Goal: Task Accomplishment & Management: Manage account settings

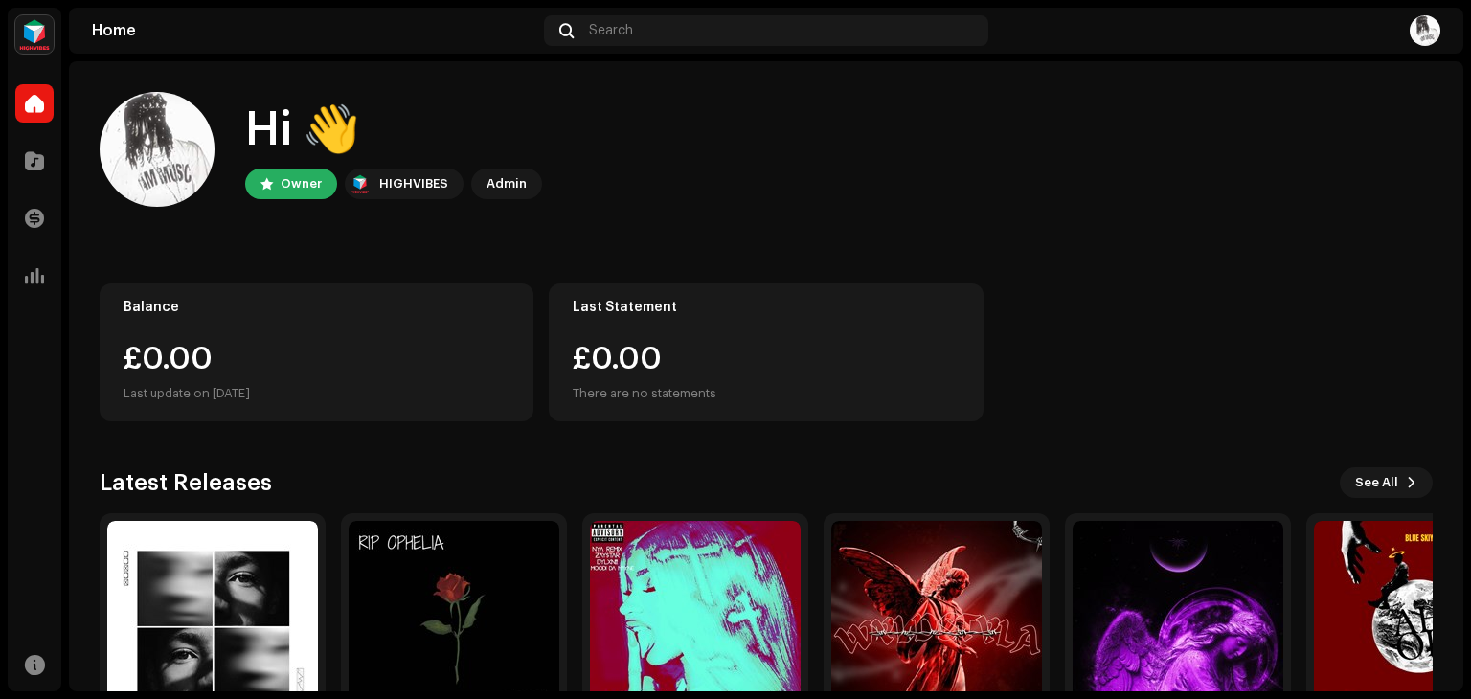
scroll to position [128, 0]
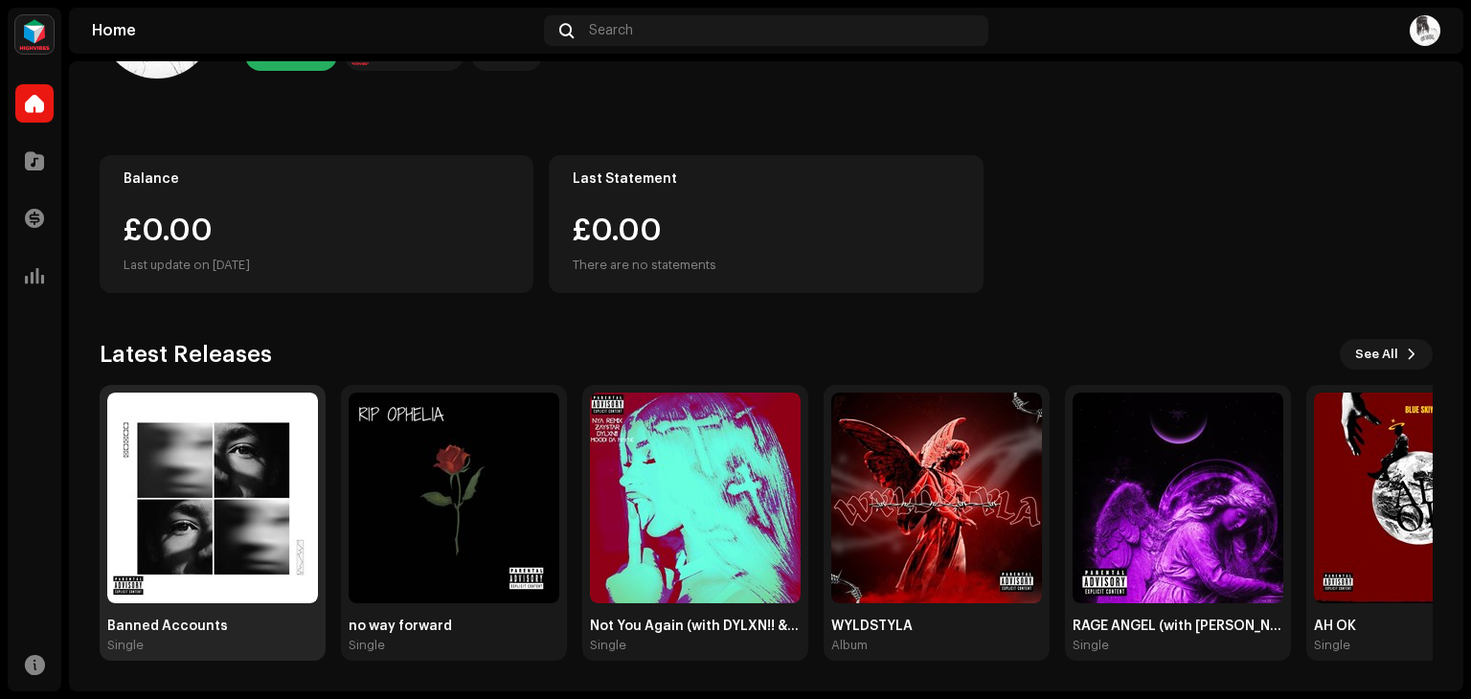
click at [222, 622] on div "Banned Accounts" at bounding box center [212, 626] width 211 height 15
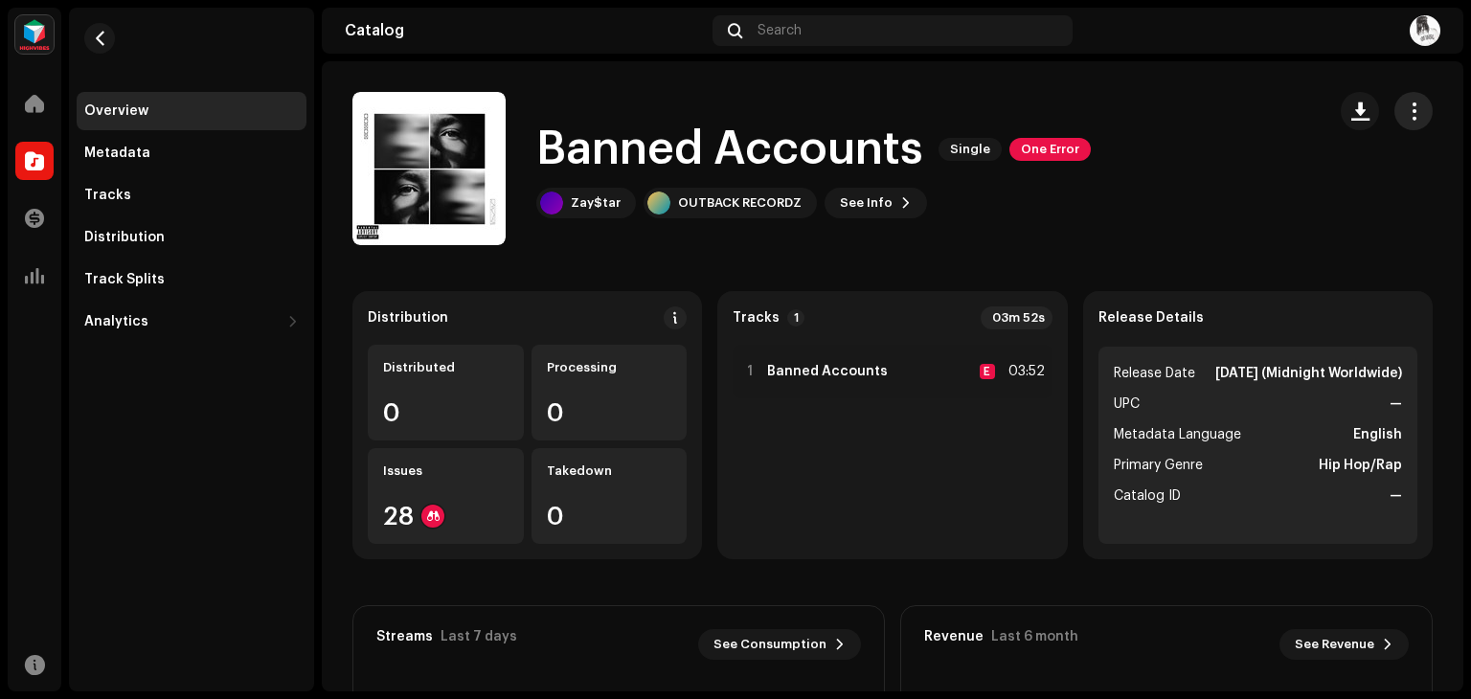
click at [1408, 112] on span "button" at bounding box center [1414, 110] width 18 height 15
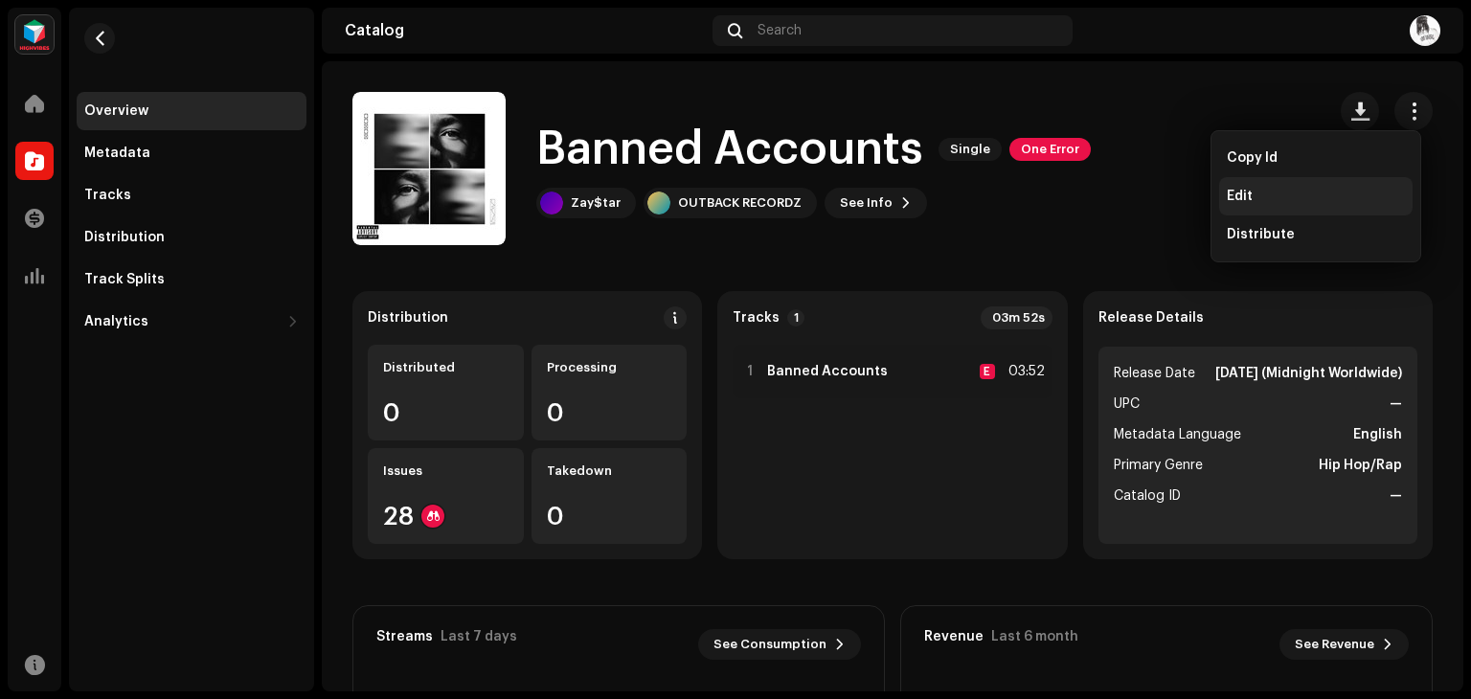
click at [1300, 192] on div "Edit" at bounding box center [1316, 196] width 178 height 15
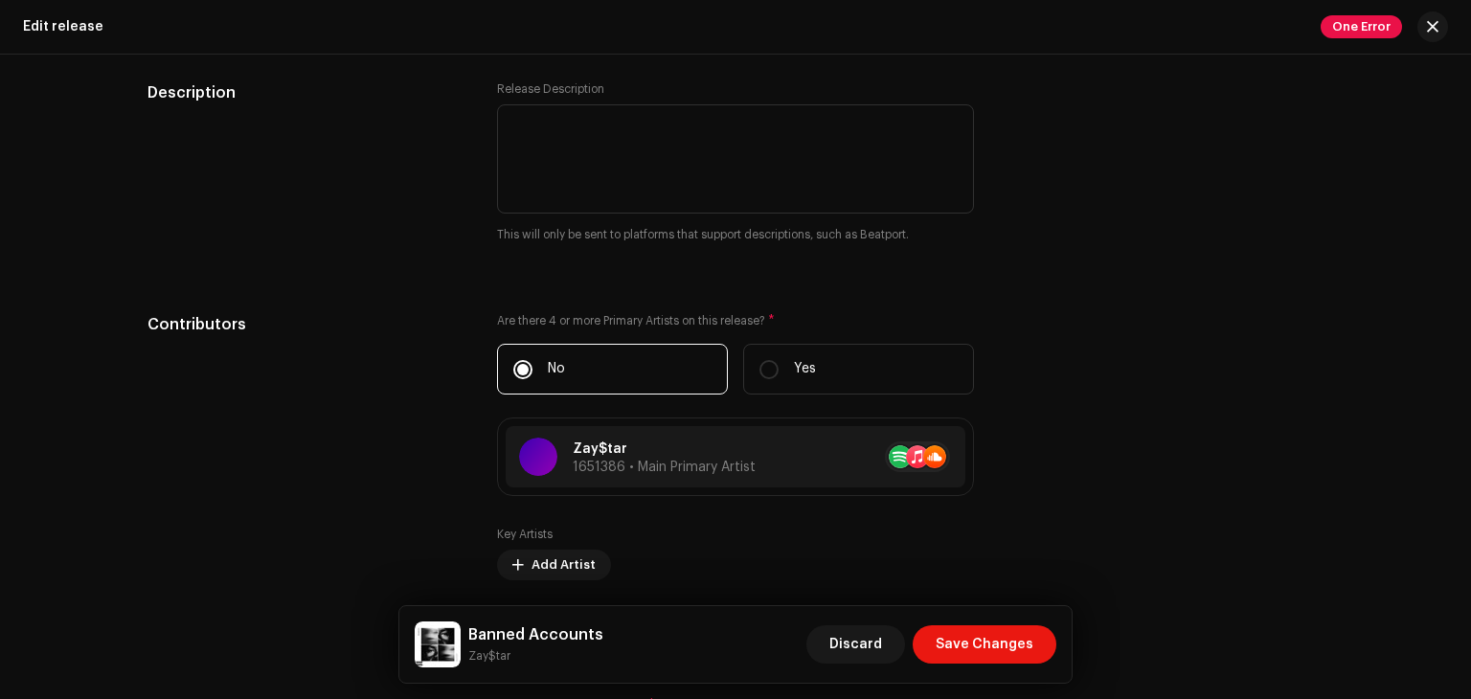
scroll to position [2364, 0]
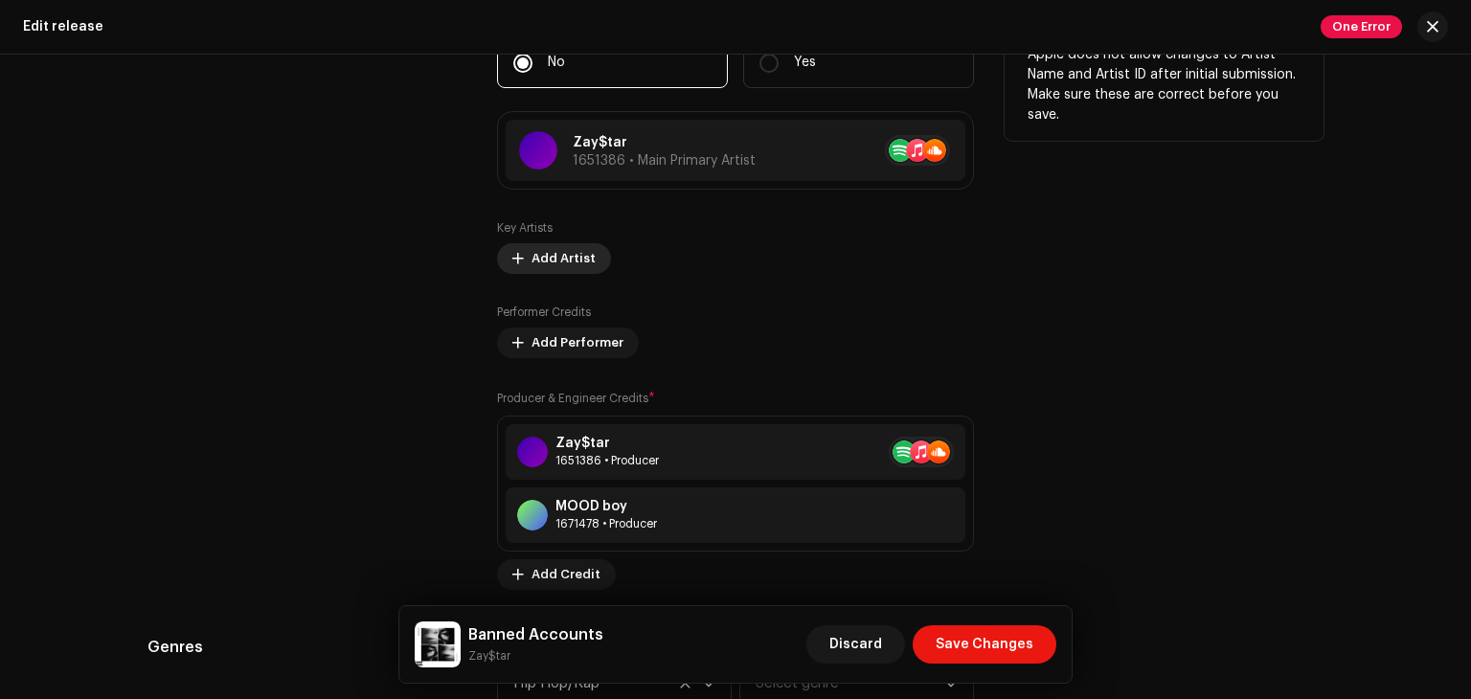
click at [520, 261] on button "Add Artist" at bounding box center [554, 258] width 114 height 31
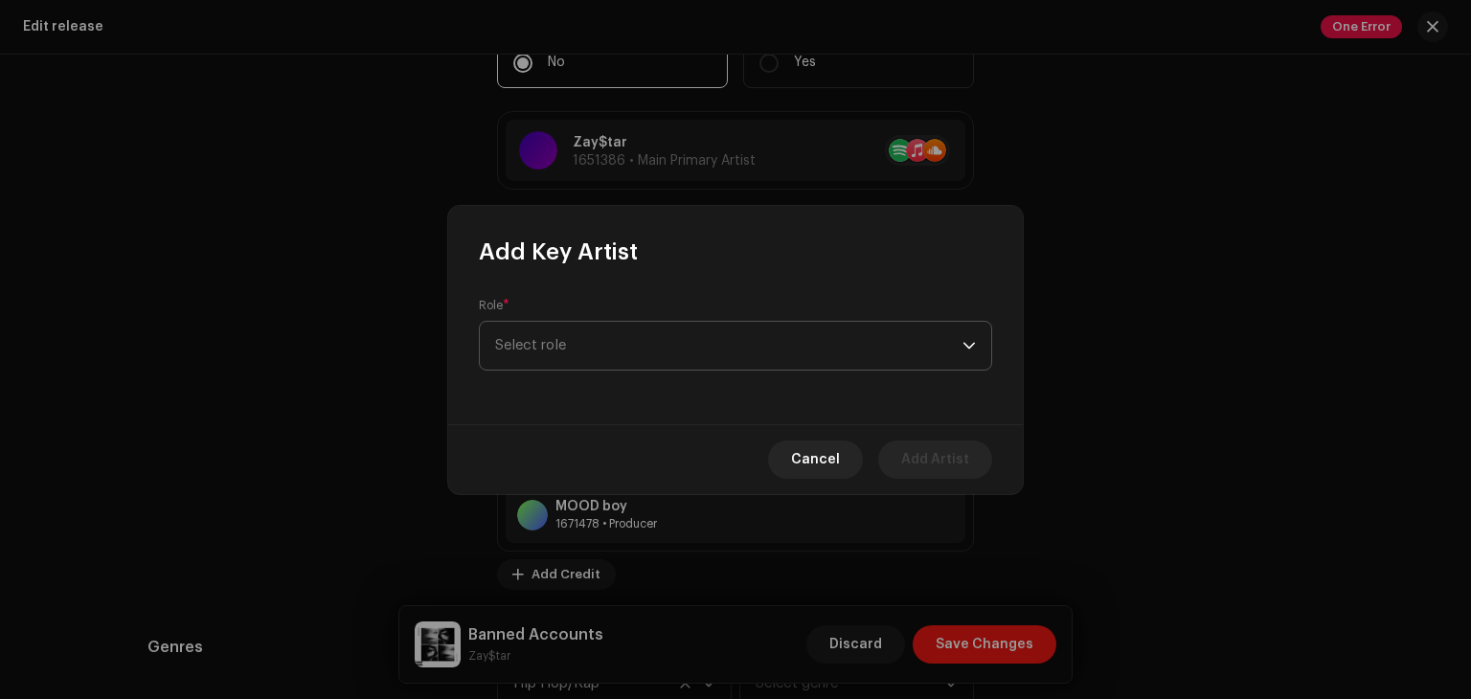
click at [611, 339] on span "Select role" at bounding box center [728, 346] width 467 height 48
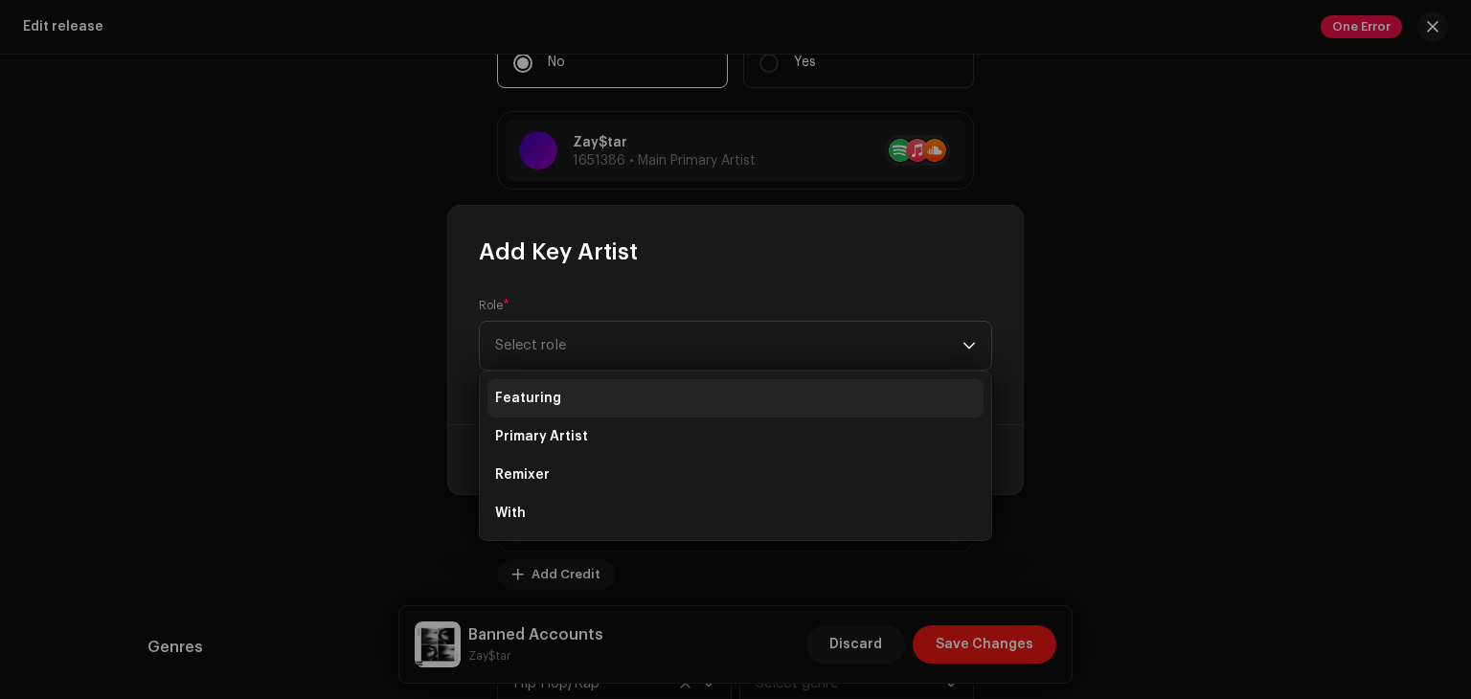
click at [640, 394] on li "Featuring" at bounding box center [735, 398] width 496 height 38
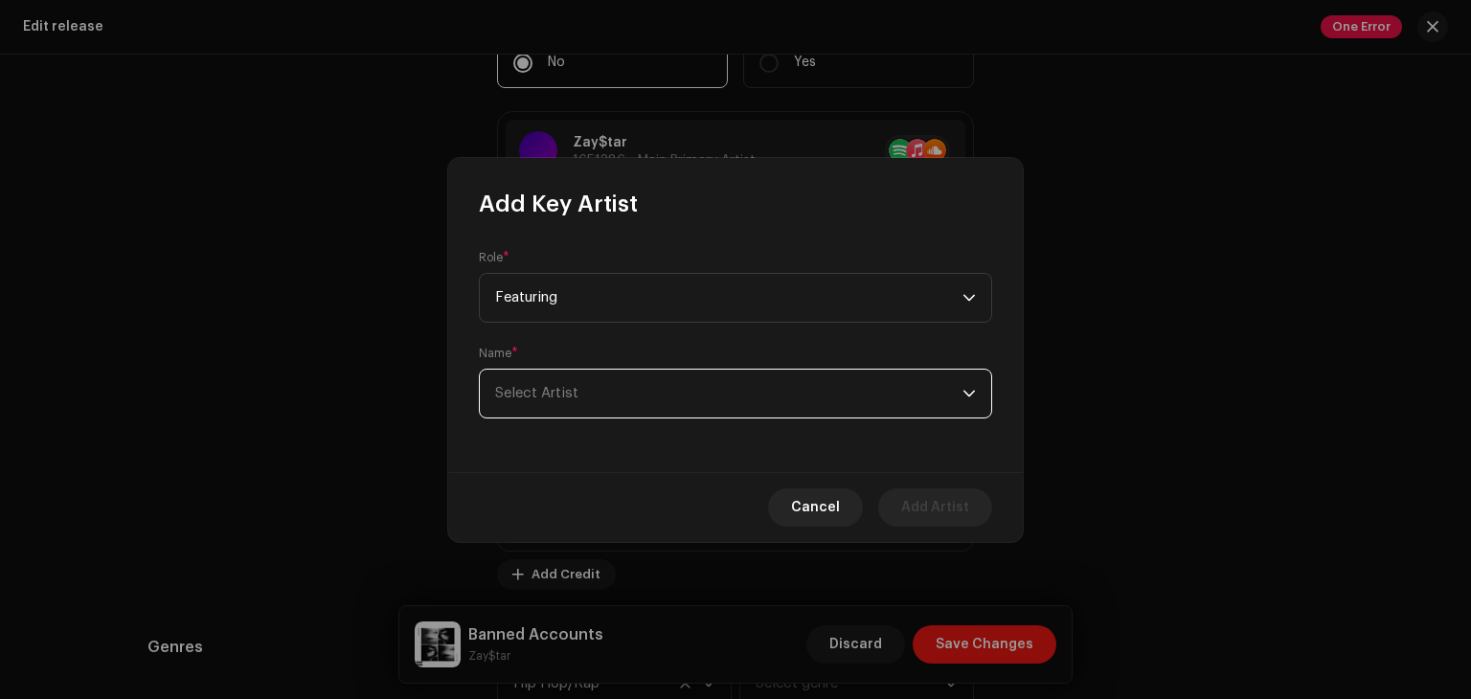
click at [610, 383] on span "Select Artist" at bounding box center [728, 394] width 467 height 48
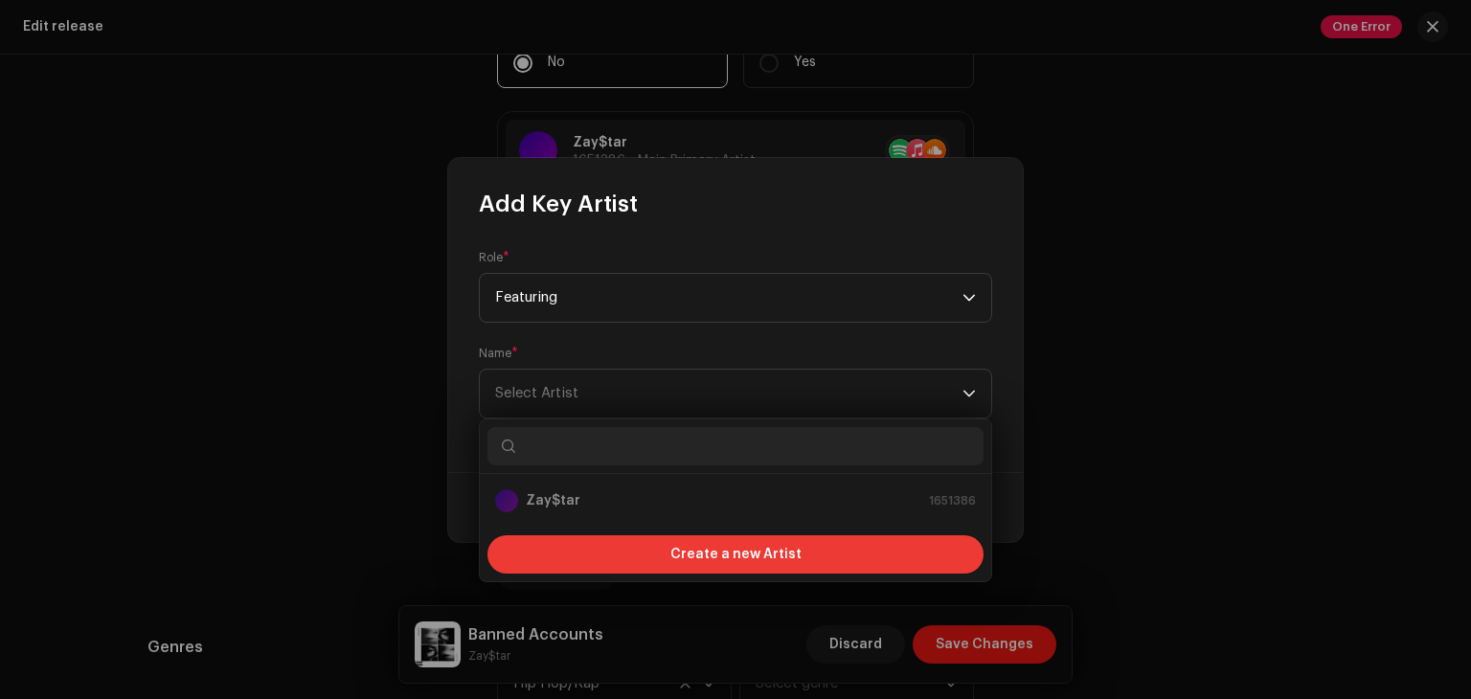
click at [693, 540] on span "Create a new Artist" at bounding box center [735, 554] width 131 height 38
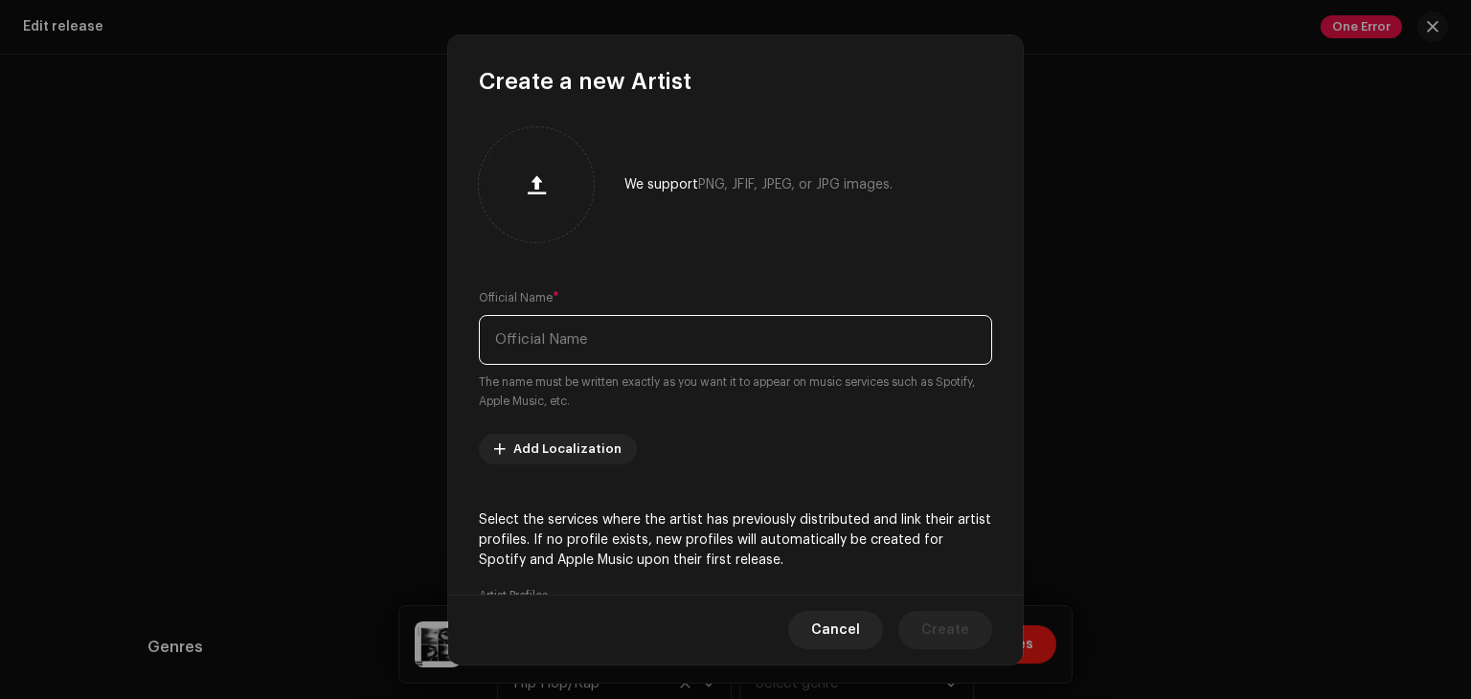
click at [548, 338] on input "text" at bounding box center [735, 340] width 513 height 50
type input "MOOD boy"
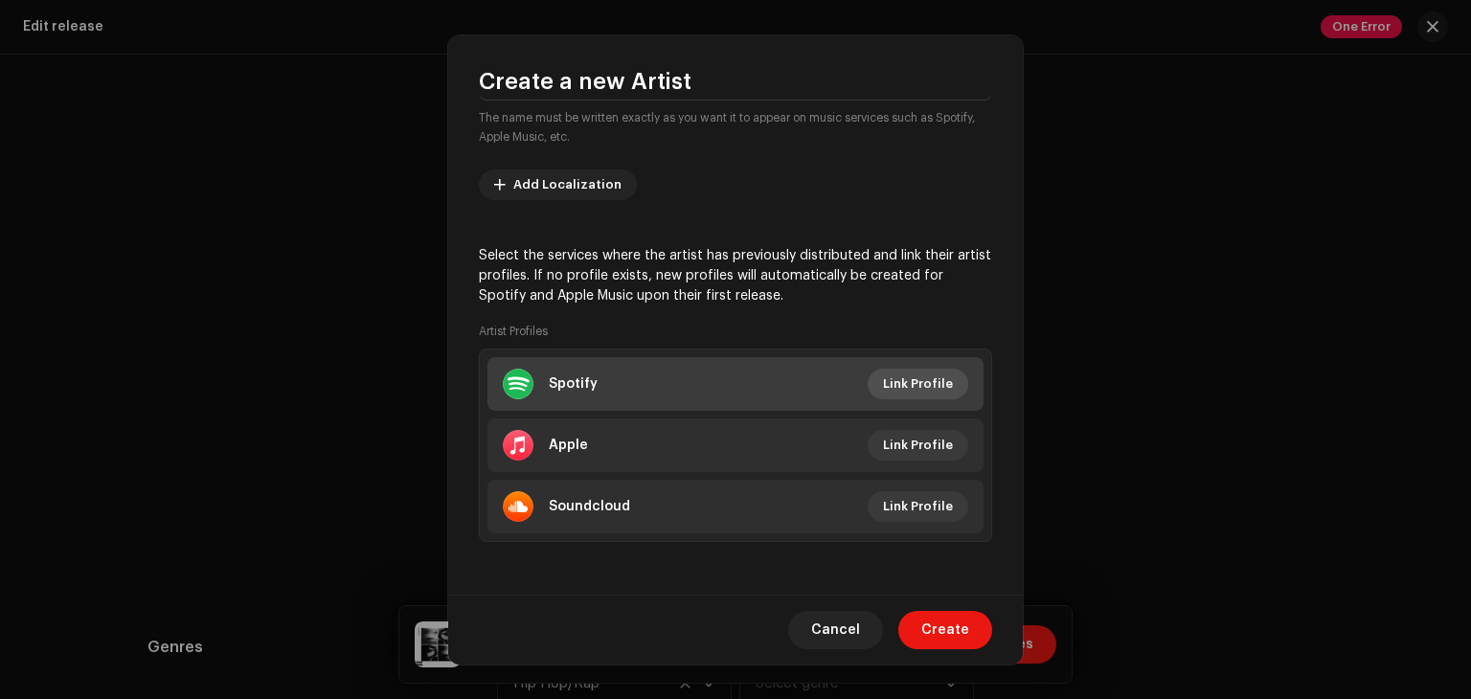
click at [921, 381] on span "Link Profile" at bounding box center [918, 384] width 70 height 38
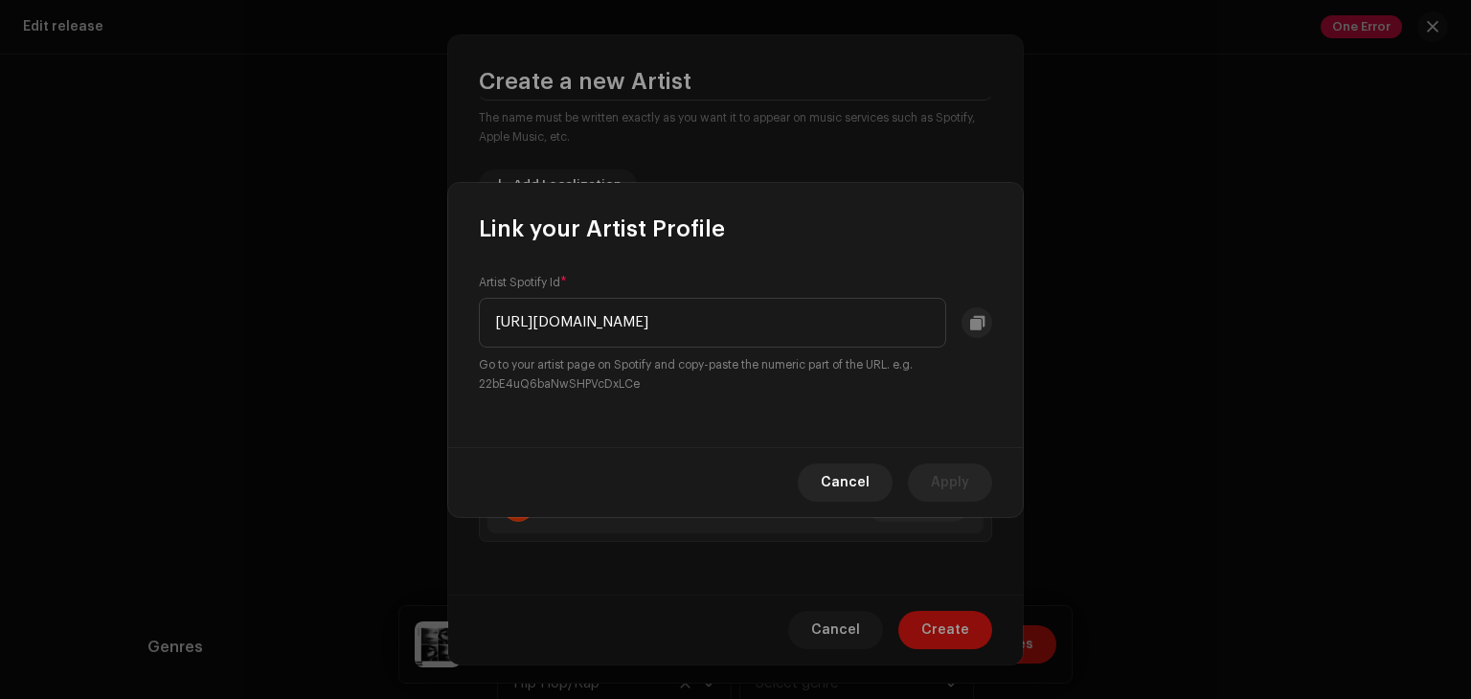
scroll to position [0, 0]
drag, startPoint x: 529, startPoint y: 326, endPoint x: 326, endPoint y: 328, distance: 203.0
click at [326, 328] on div "Link your Artist Profile Artist Spotify Id * [URL][DOMAIN_NAME] Go to your arti…" at bounding box center [735, 349] width 1471 height 699
drag, startPoint x: 899, startPoint y: 337, endPoint x: 689, endPoint y: 315, distance: 211.8
click at [689, 315] on input "2YCuSc5zthk5gzM054mLOf?si=v8SFeeF-QAqJDjrkUWhqgg" at bounding box center [712, 323] width 467 height 50
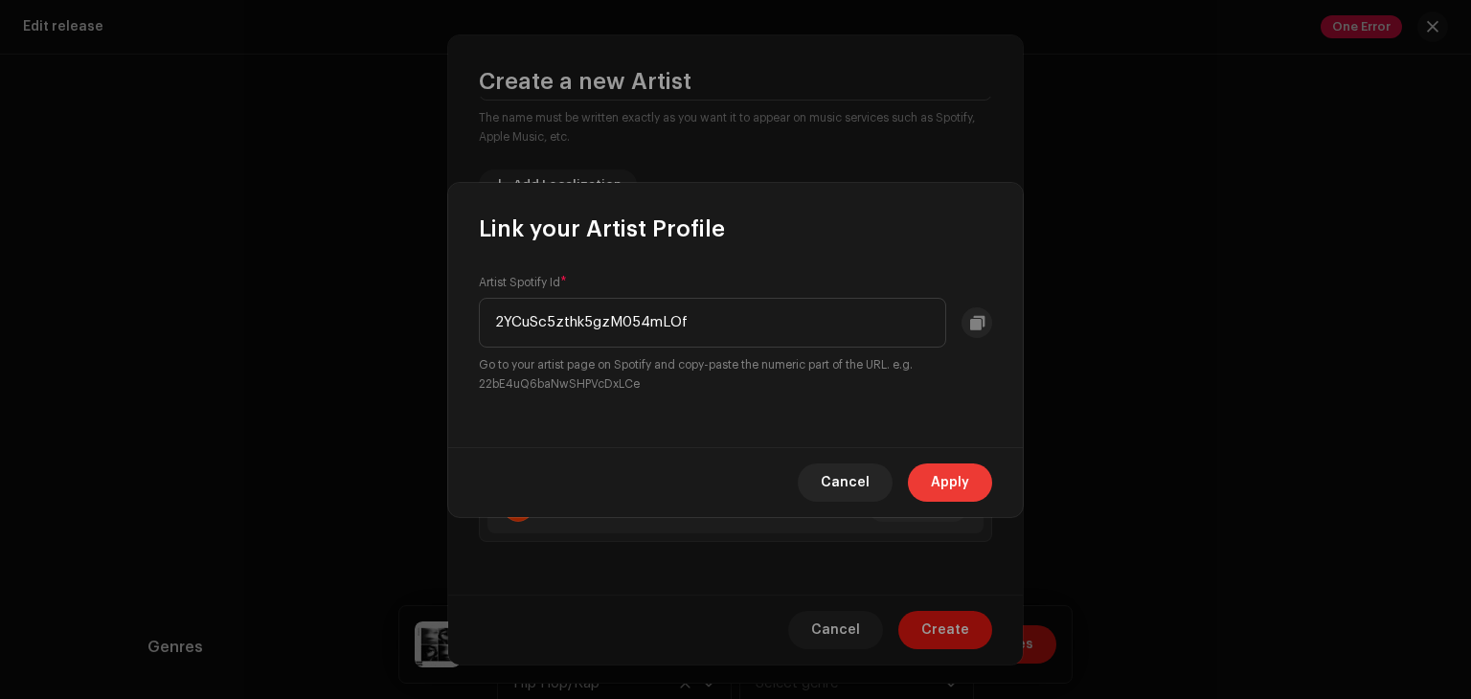
type input "2YCuSc5zthk5gzM054mLOf"
click at [932, 484] on span "Apply" at bounding box center [950, 483] width 38 height 38
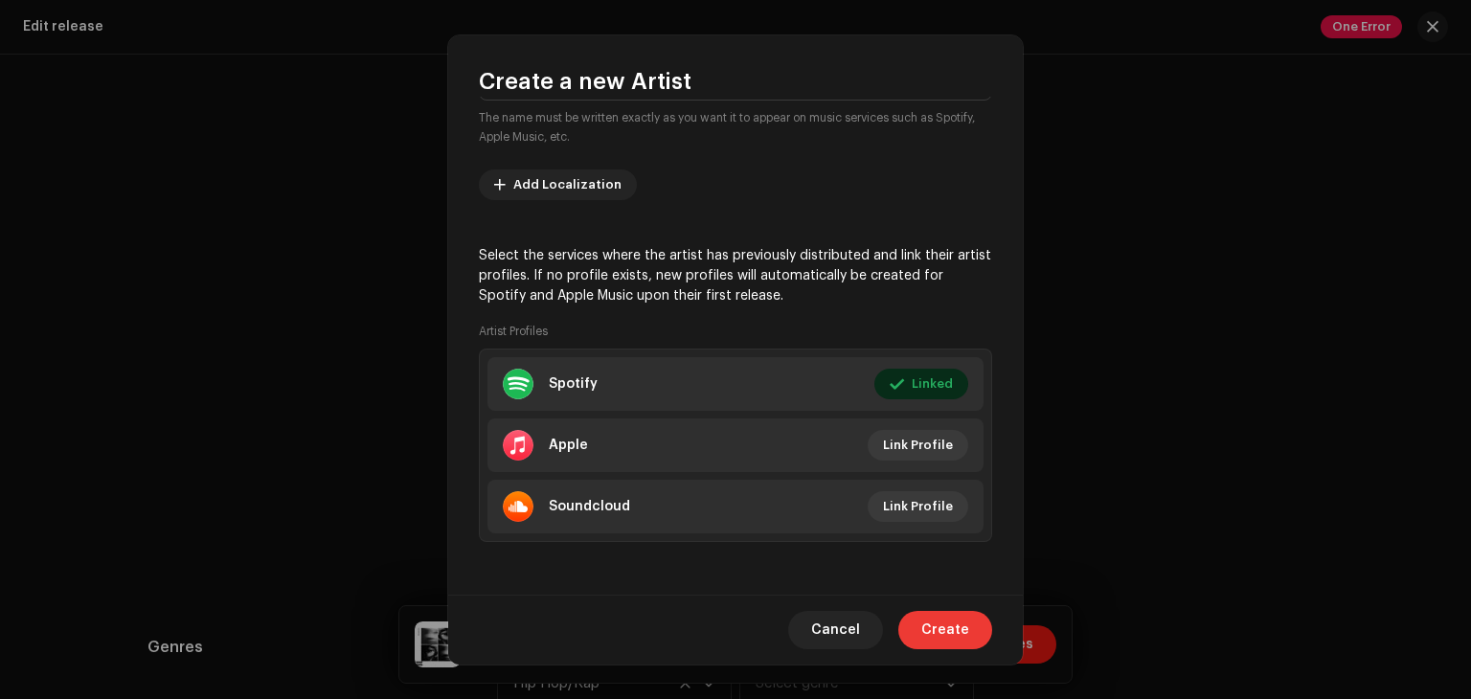
click at [923, 633] on button "Create" at bounding box center [945, 630] width 94 height 38
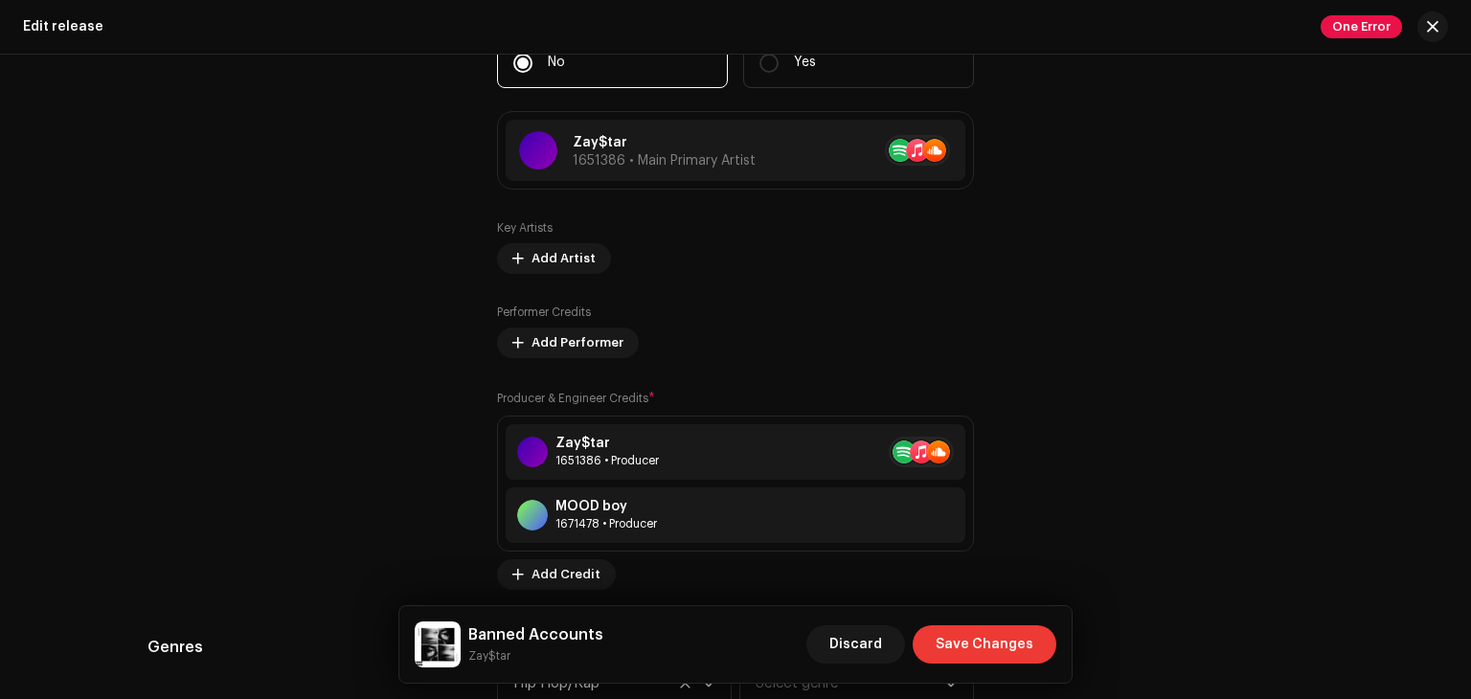
click at [972, 642] on span "Save Changes" at bounding box center [985, 644] width 98 height 38
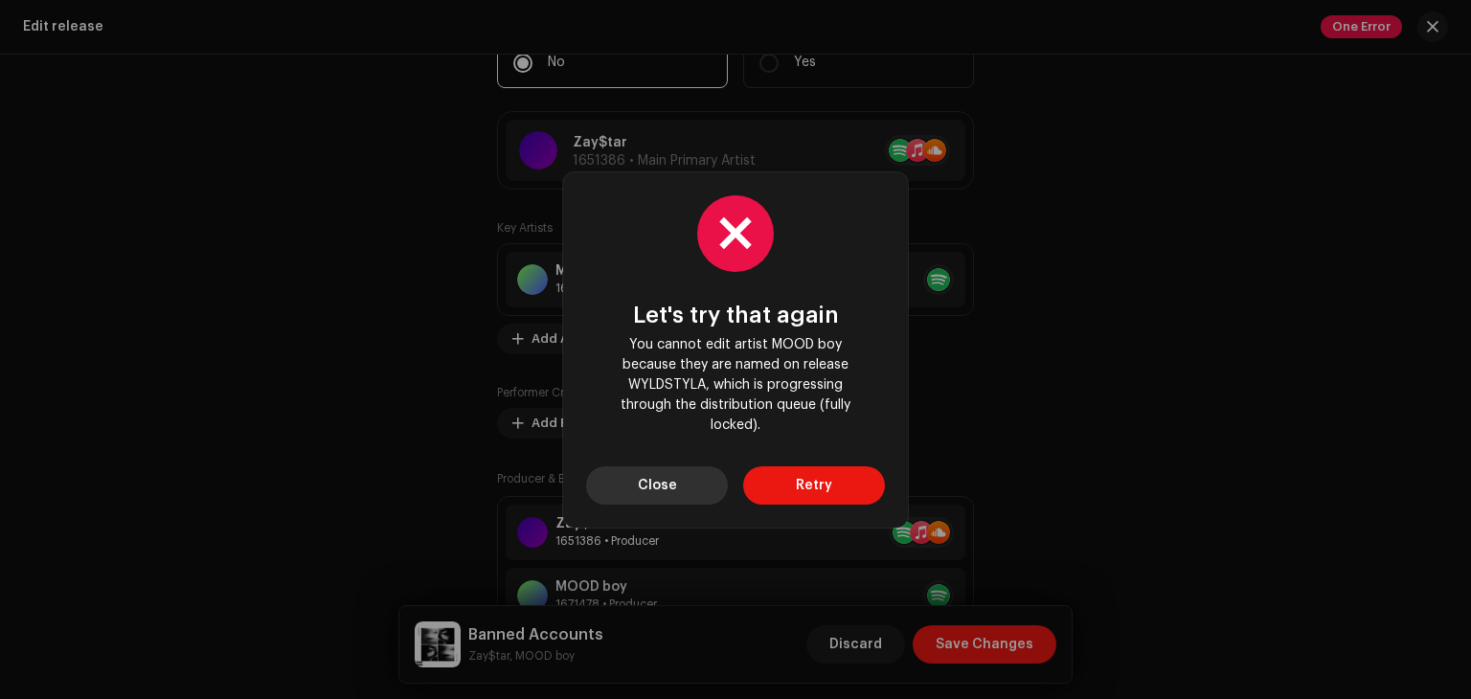
click at [671, 472] on span "Close" at bounding box center [657, 485] width 39 height 38
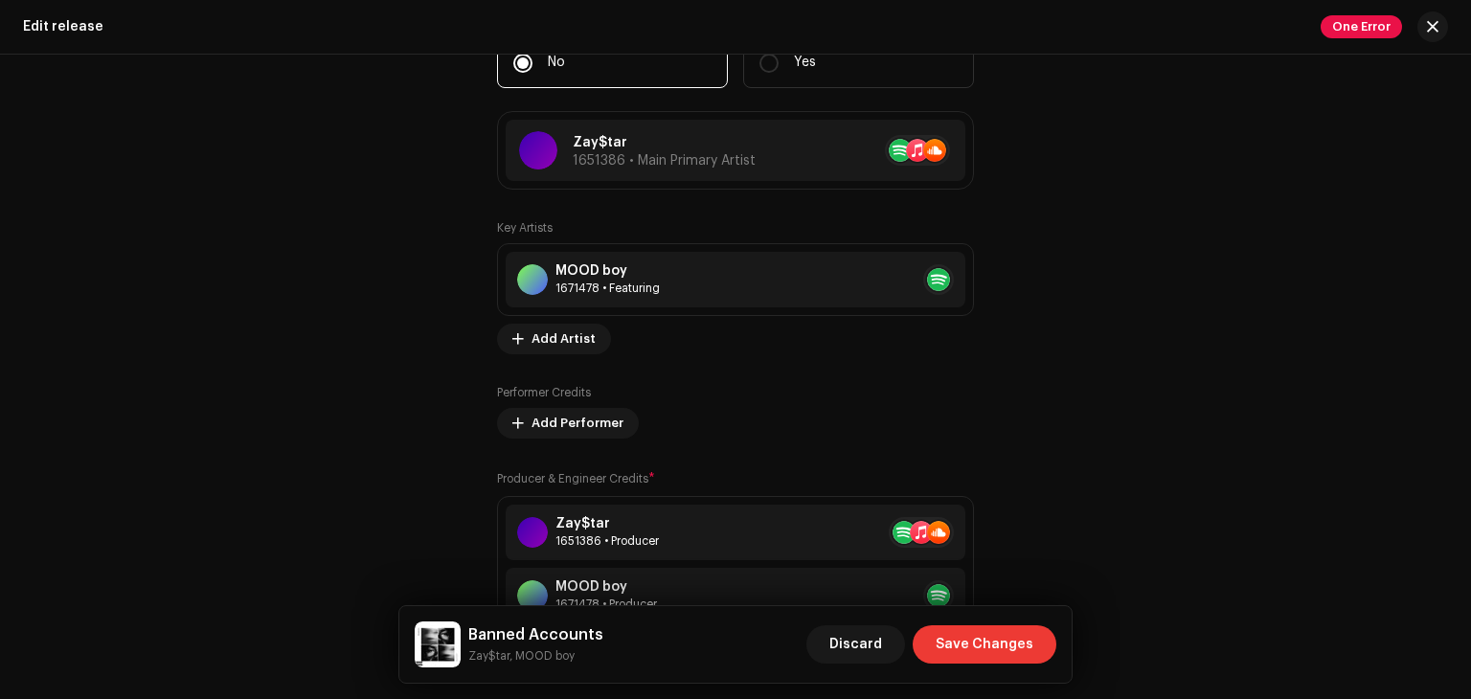
click at [960, 647] on span "Save Changes" at bounding box center [985, 644] width 98 height 38
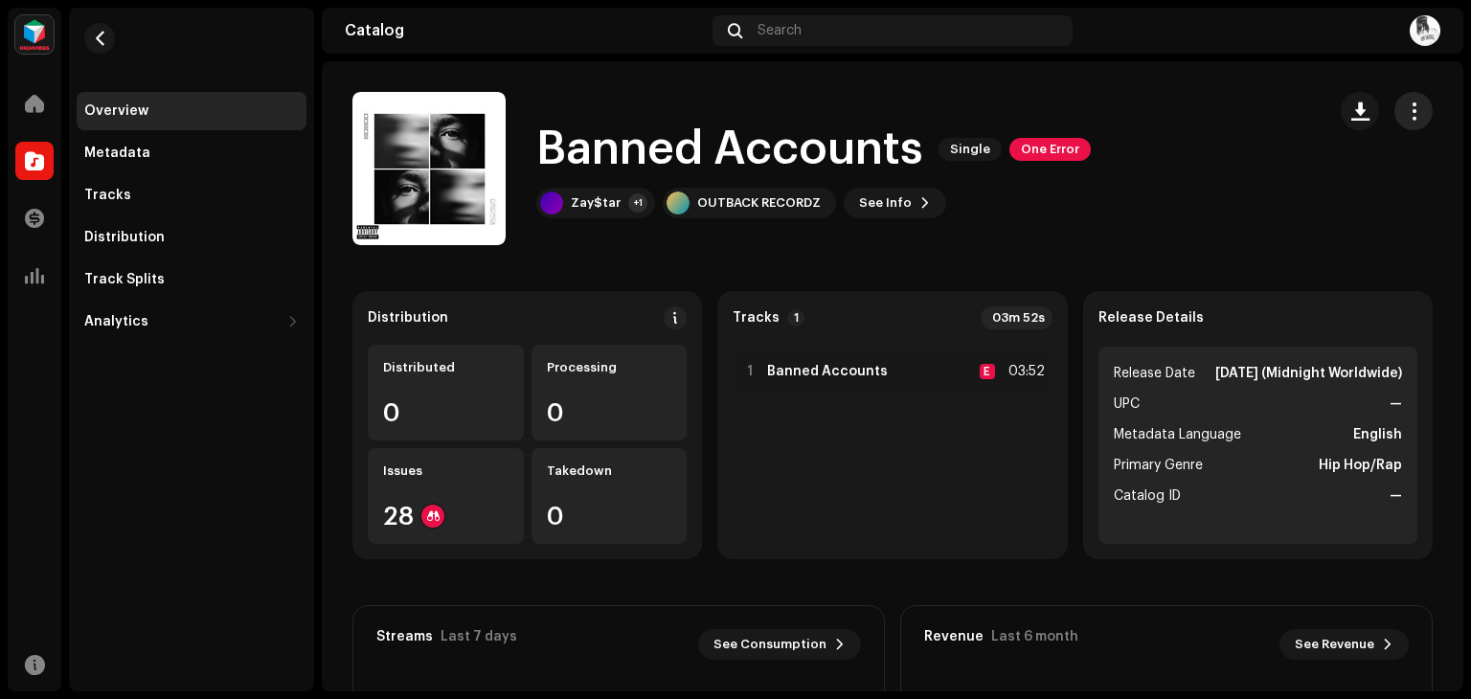
click at [1405, 109] on span "button" at bounding box center [1414, 110] width 18 height 15
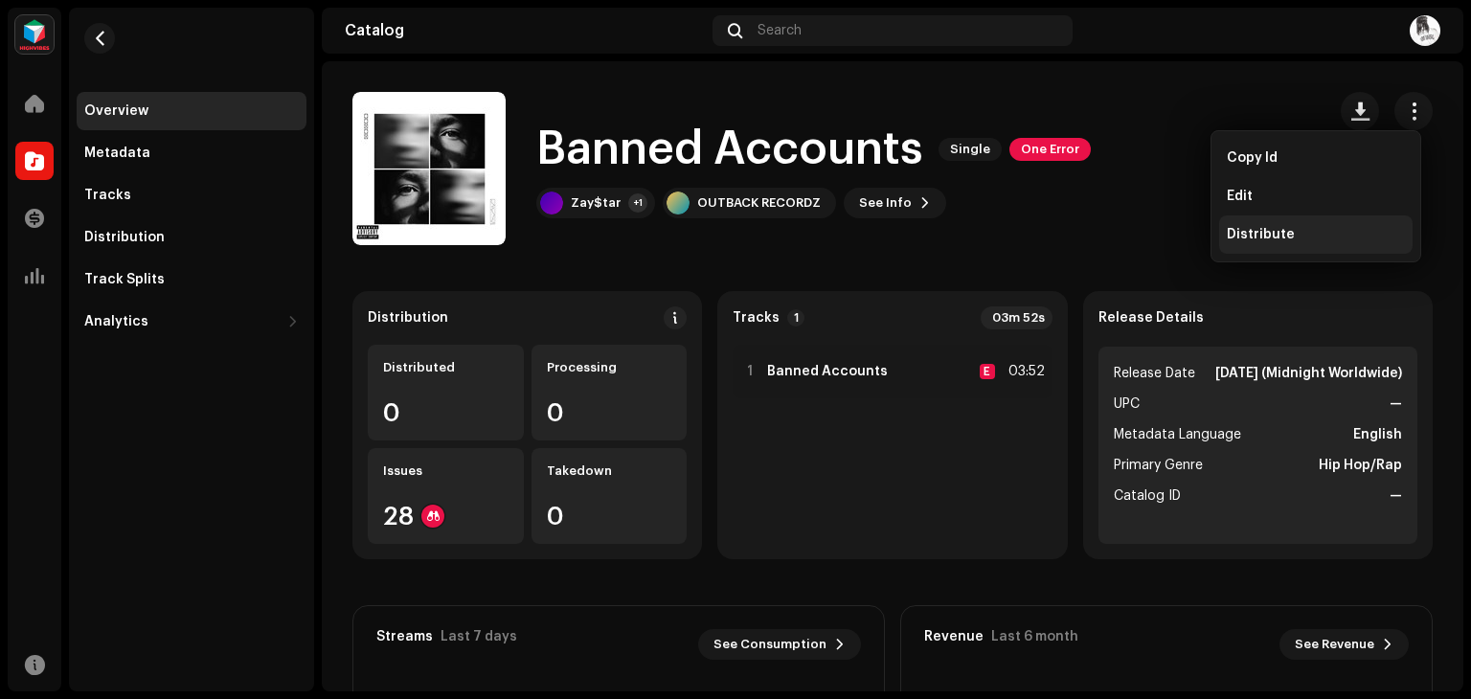
click at [1336, 223] on div "Distribute" at bounding box center [1315, 234] width 193 height 38
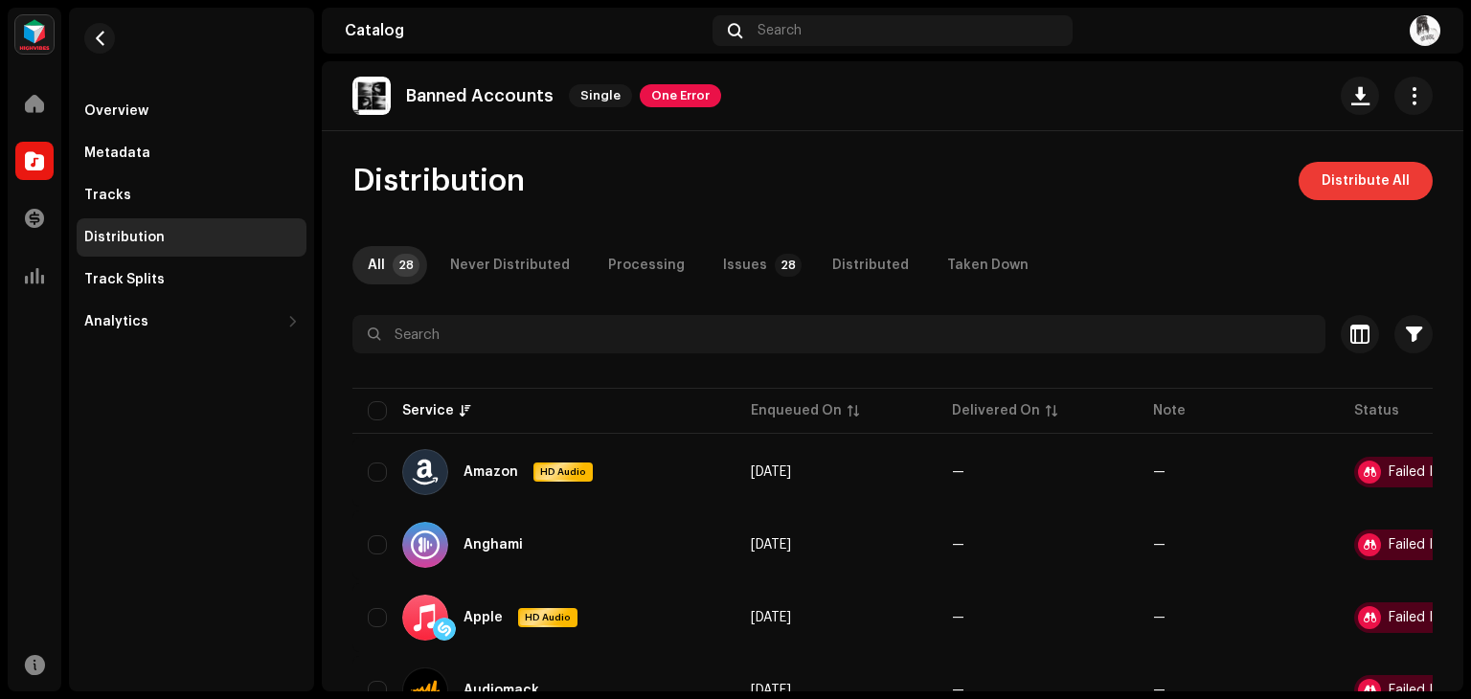
click at [1350, 182] on span "Distribute All" at bounding box center [1366, 181] width 88 height 38
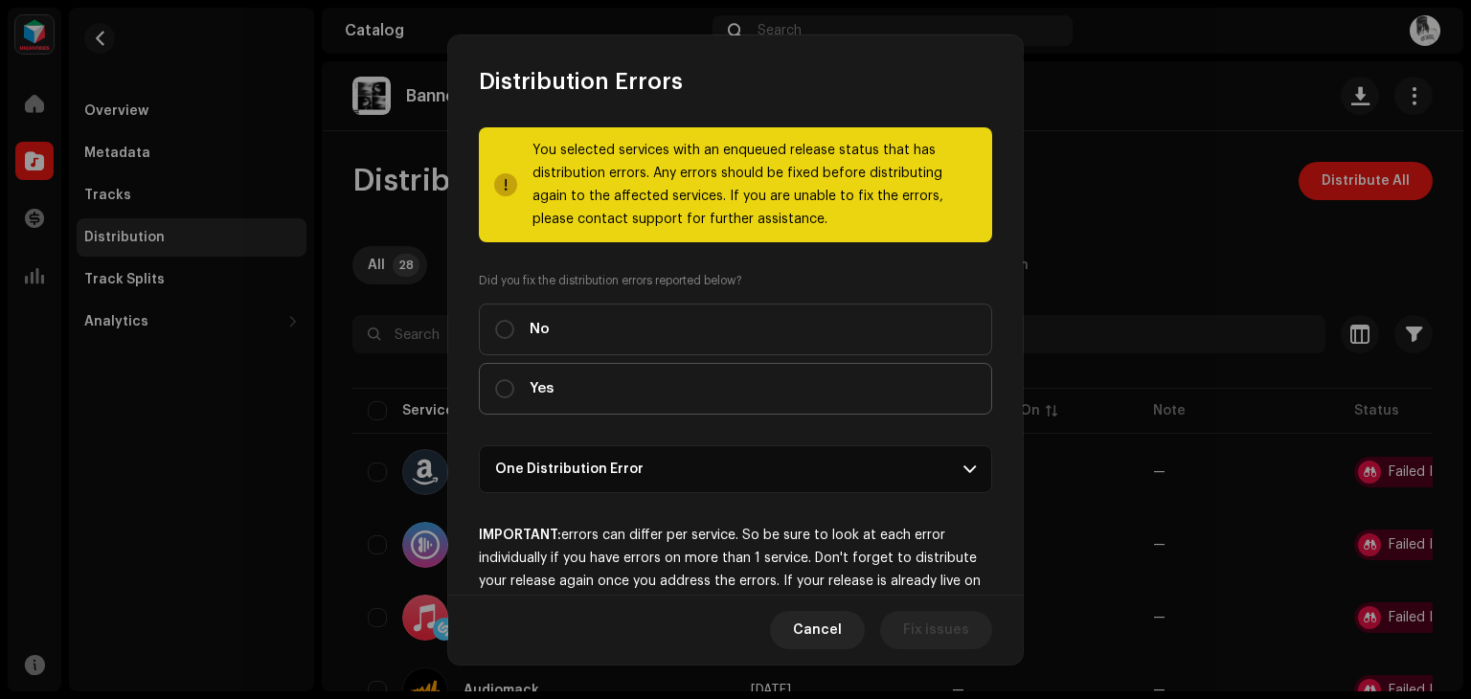
click at [571, 374] on label "Yes" at bounding box center [735, 389] width 513 height 52
click at [514, 379] on input "Yes" at bounding box center [504, 388] width 19 height 19
radio input "true"
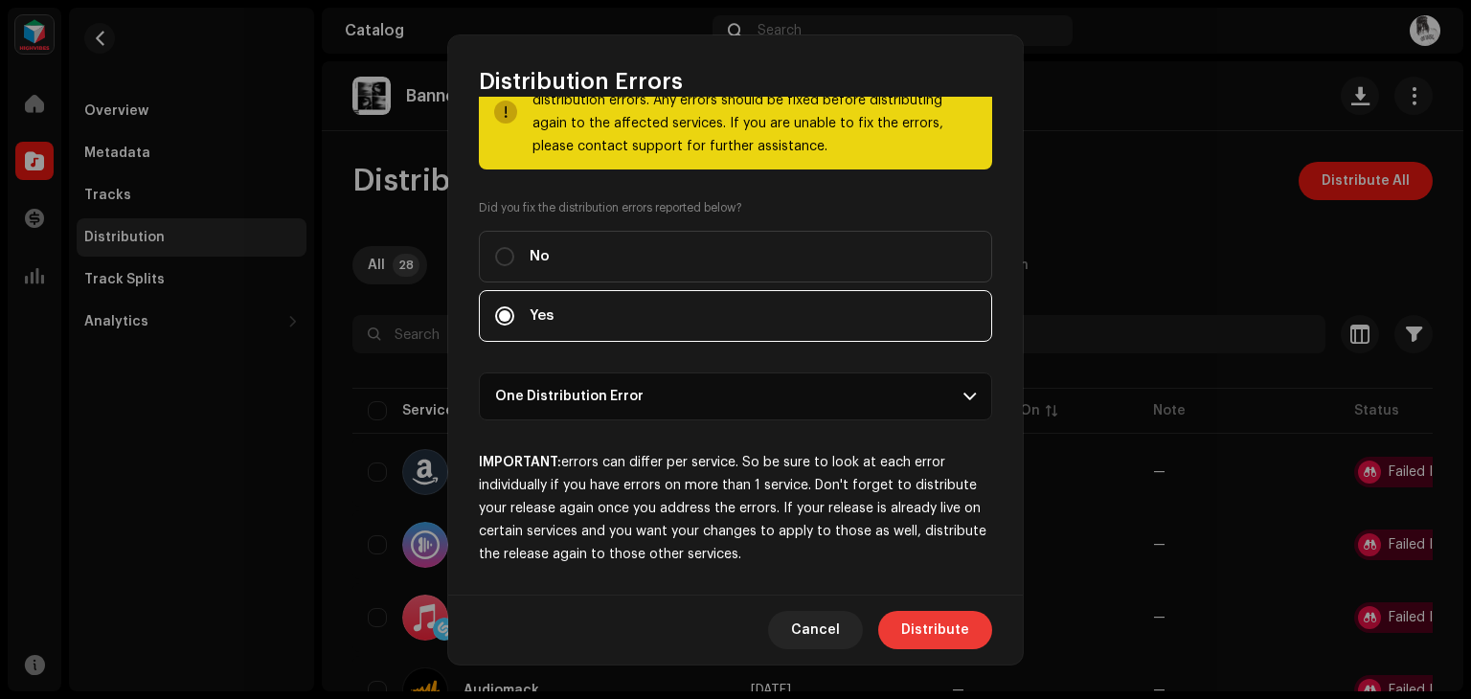
click at [969, 631] on button "Distribute" at bounding box center [935, 630] width 114 height 38
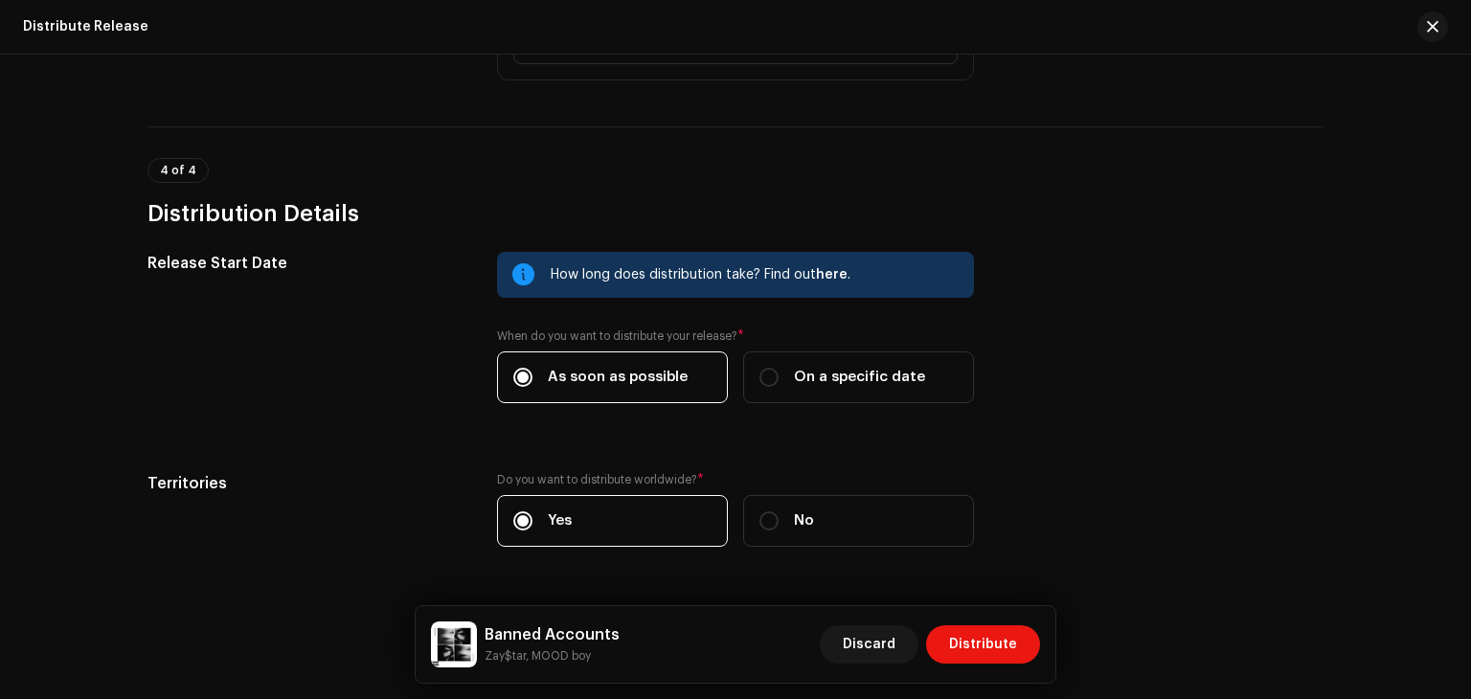
scroll to position [2754, 0]
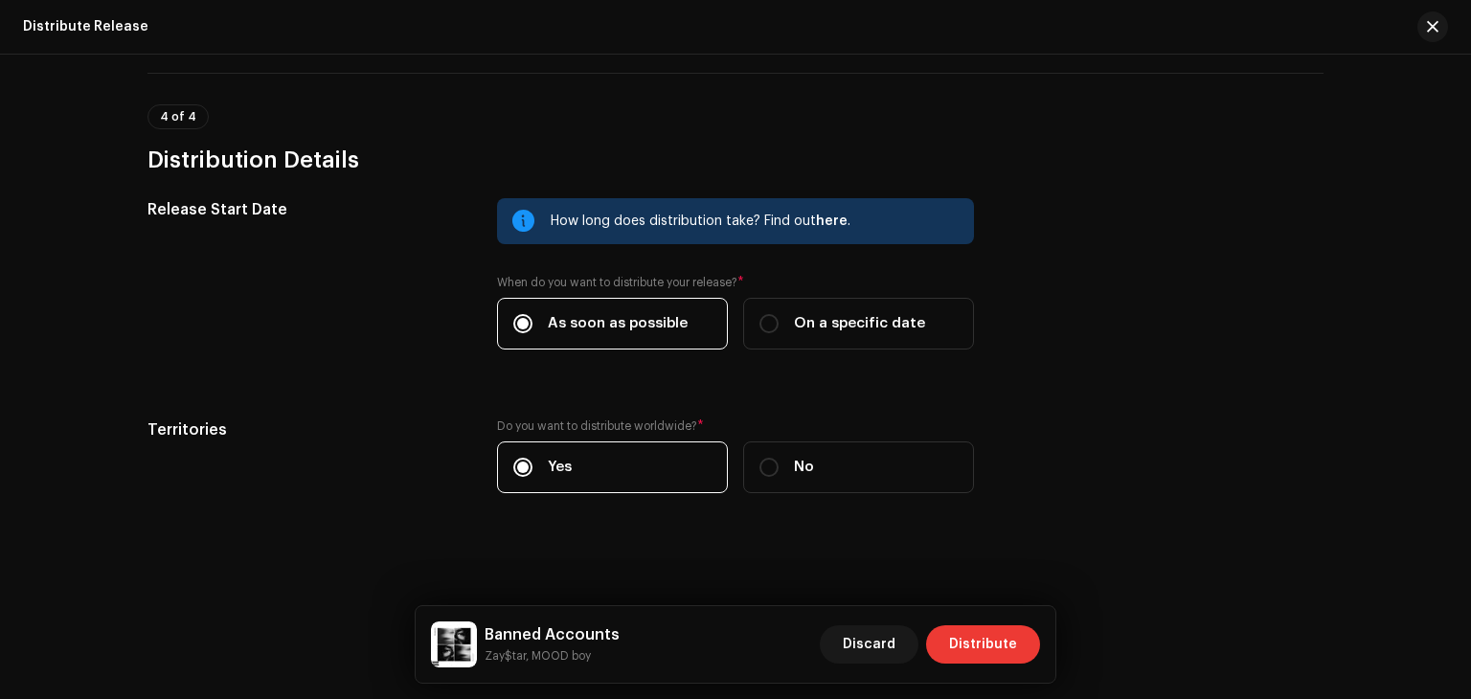
click at [948, 635] on button "Distribute" at bounding box center [983, 644] width 114 height 38
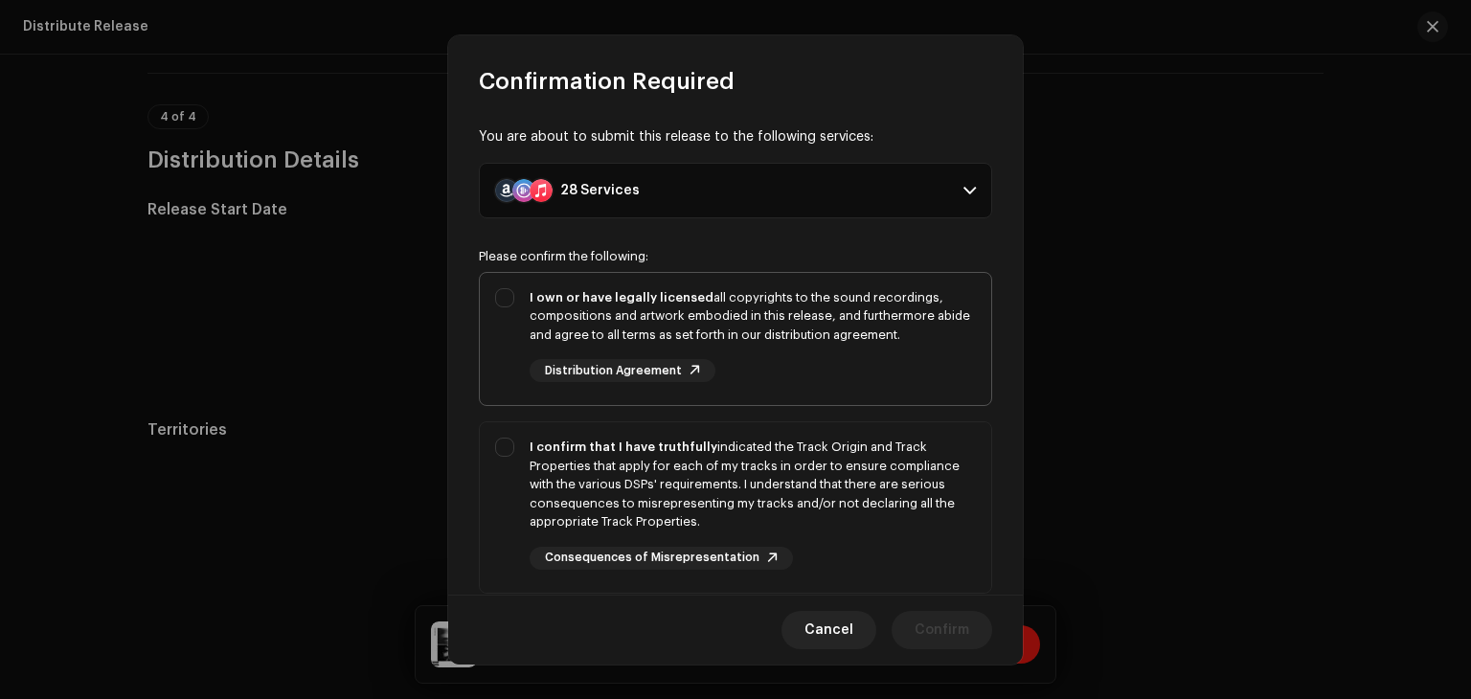
click at [755, 380] on div "I own or have legally licensed all copyrights to the sound recordings, composit…" at bounding box center [753, 335] width 446 height 95
checkbox input "true"
click at [820, 515] on div "I confirm that I have truthfully indicated the Track Origin and Track Propertie…" at bounding box center [753, 485] width 446 height 94
checkbox input "true"
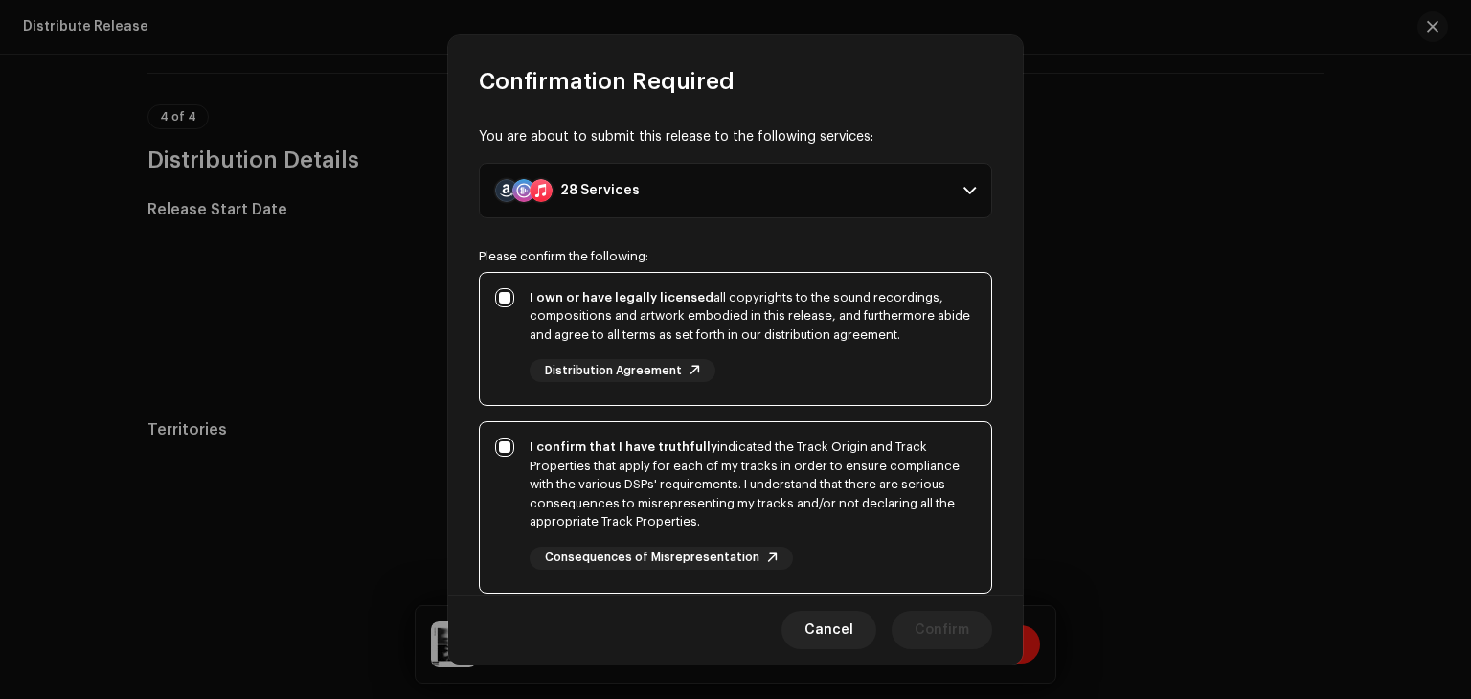
scroll to position [327, 0]
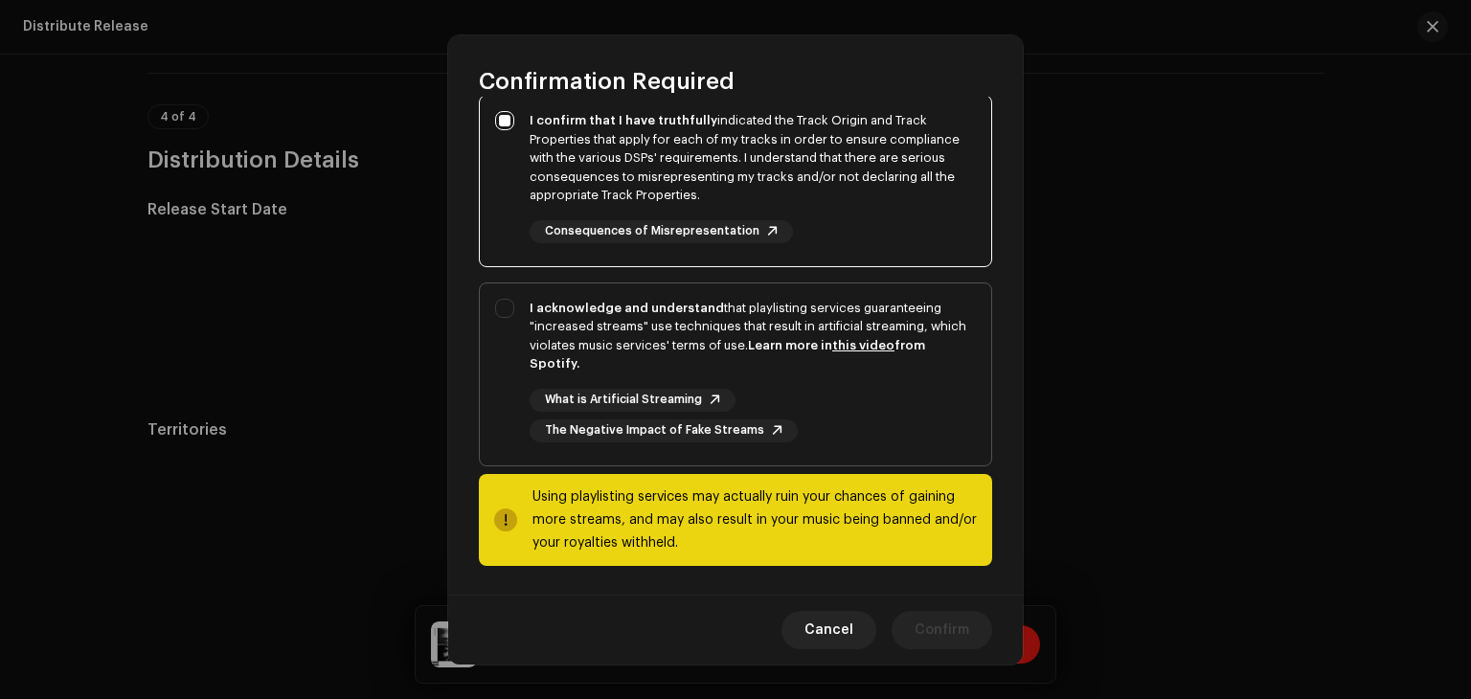
click at [811, 427] on div "What is Artificial Streaming The Negative Impact of Fake Streams" at bounding box center [753, 416] width 446 height 54
checkbox input "true"
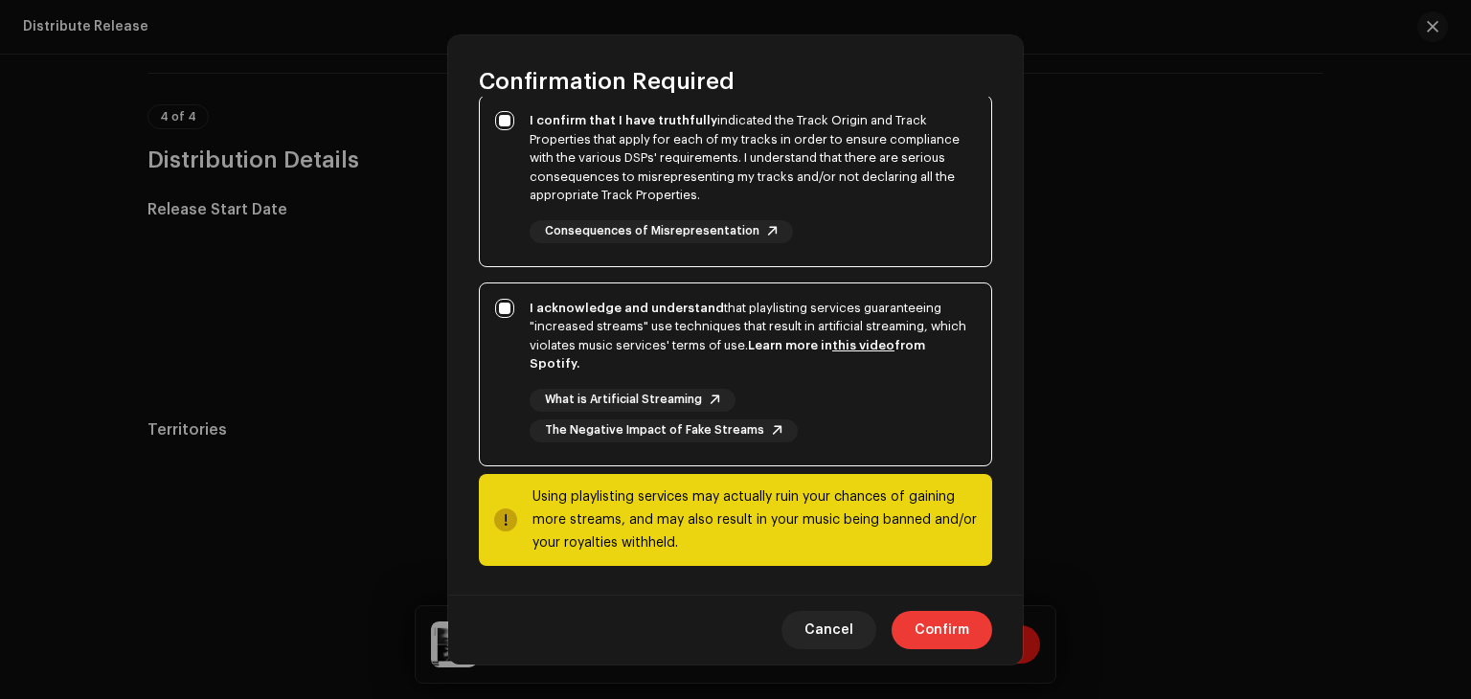
click at [930, 618] on span "Confirm" at bounding box center [942, 630] width 55 height 38
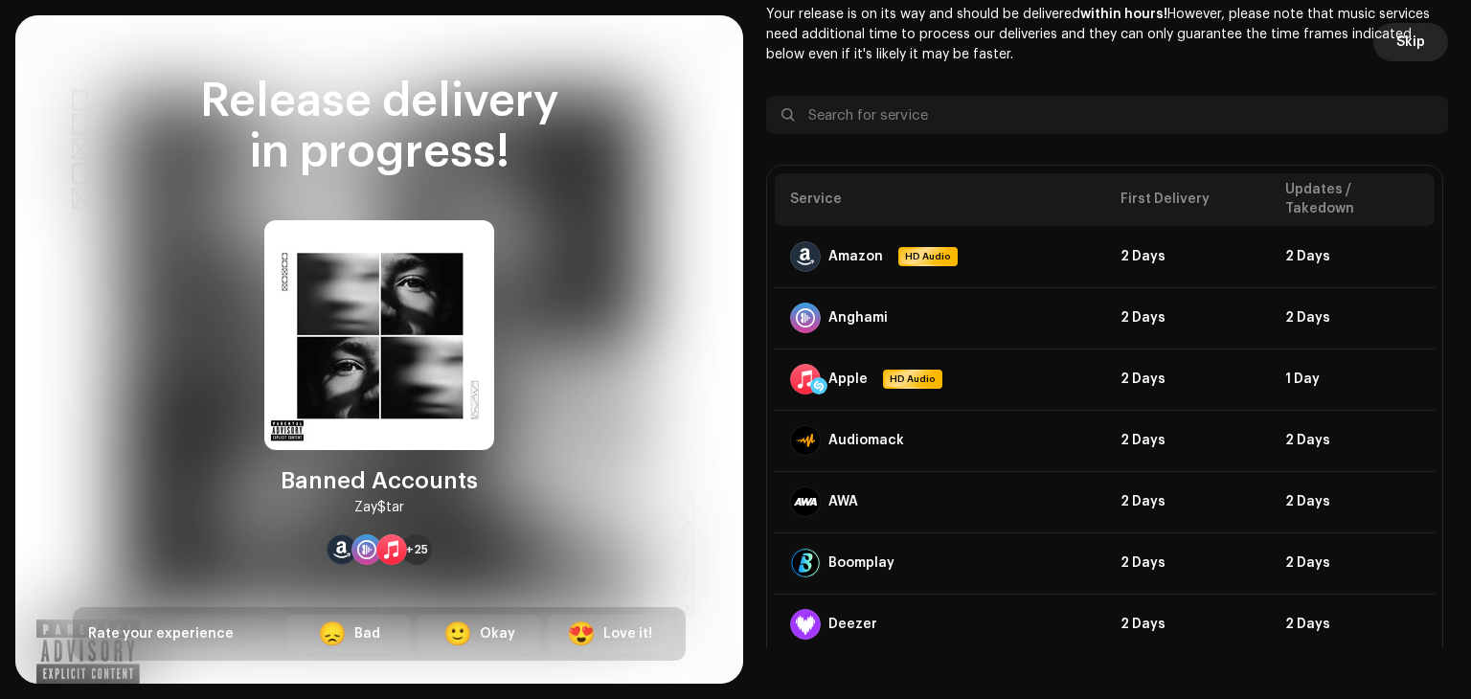
click at [1402, 35] on span "Skip" at bounding box center [1410, 42] width 29 height 38
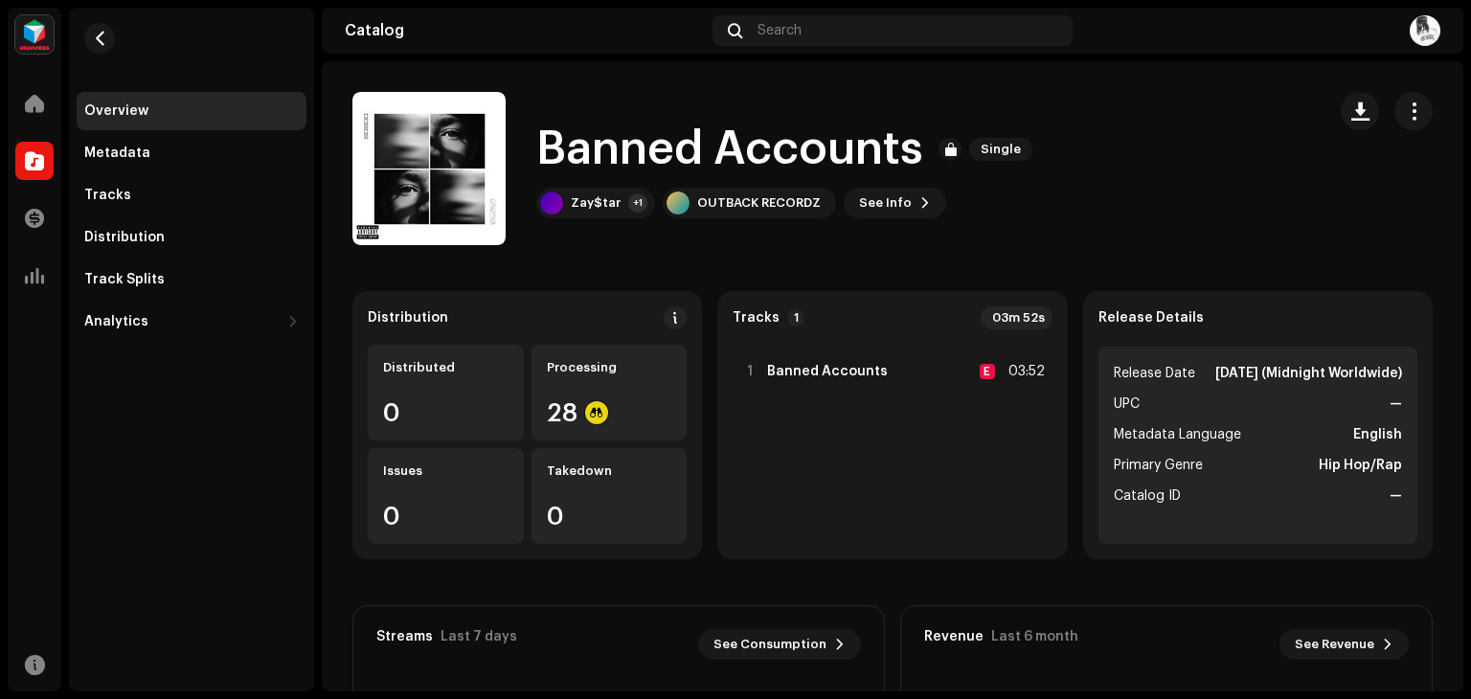
click at [111, 49] on re-m-nav-back at bounding box center [100, 50] width 46 height 84
